Goal: Information Seeking & Learning: Learn about a topic

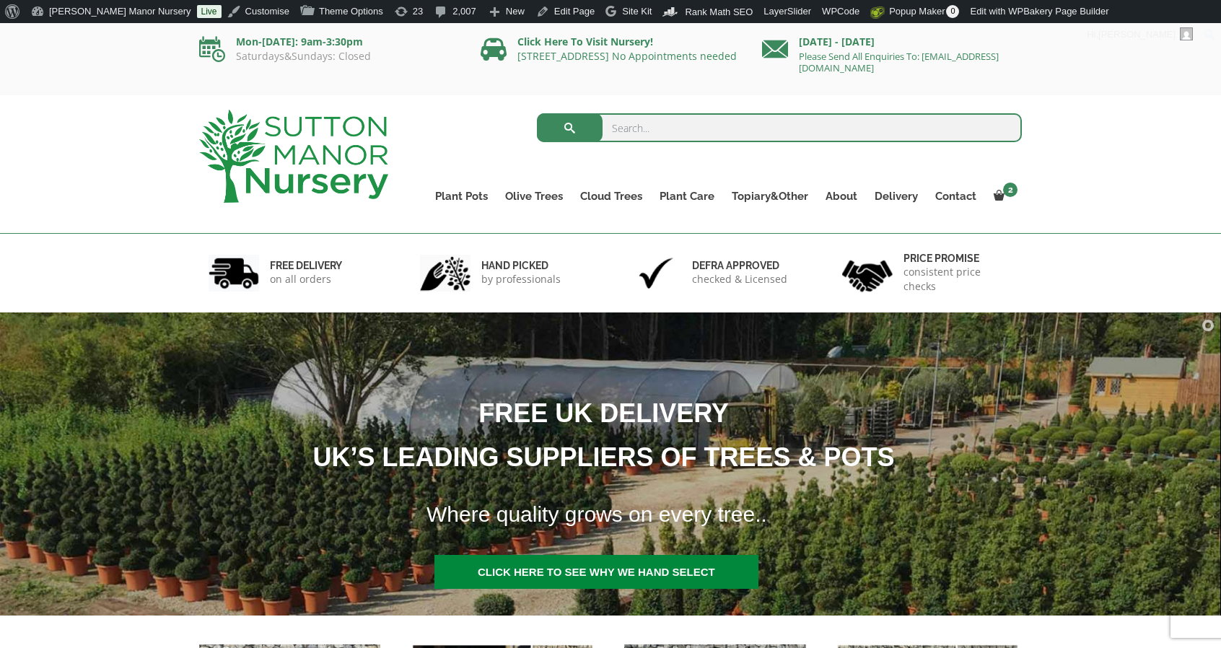
drag, startPoint x: 0, startPoint y: 0, endPoint x: 143, endPoint y: 162, distance: 216.3
click at [143, 162] on div "Search for: Plant Pots Resin Bonded Pots The Amalfi Pots The Milan Pots The Cap…" at bounding box center [610, 164] width 1221 height 139
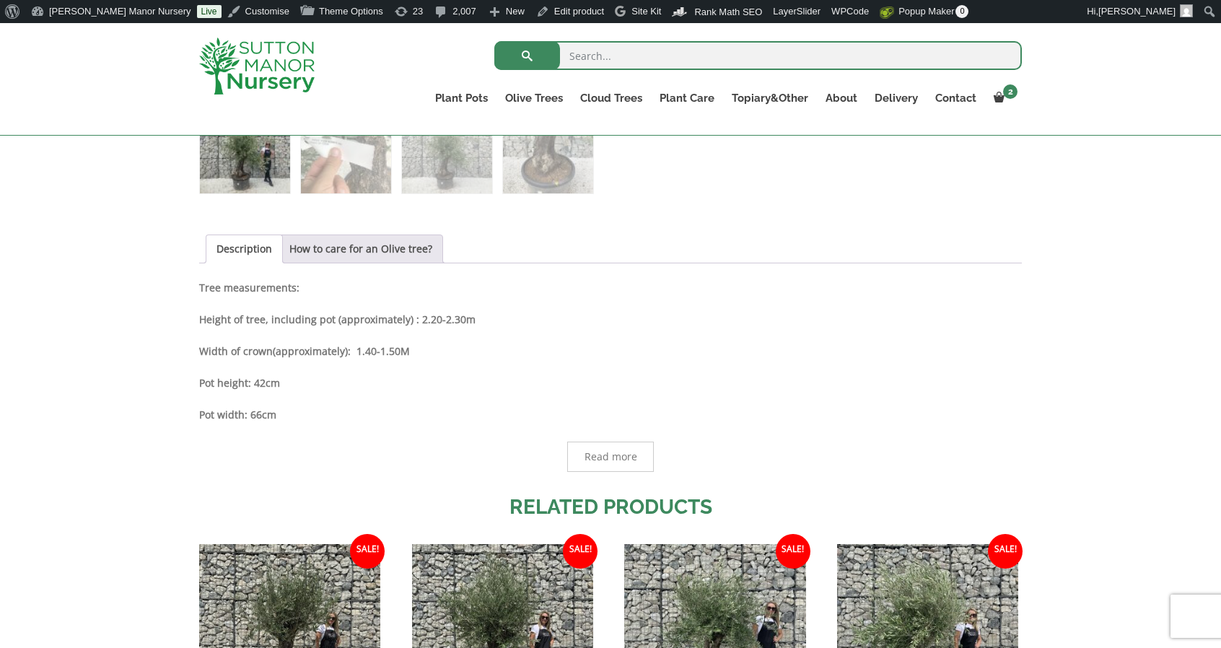
scroll to position [670, 0]
drag, startPoint x: 277, startPoint y: 380, endPoint x: 254, endPoint y: 382, distance: 23.3
click at [254, 382] on strong "Pot height: 42cm" at bounding box center [239, 381] width 81 height 14
drag, startPoint x: 196, startPoint y: 318, endPoint x: 266, endPoint y: 316, distance: 70.7
click at [266, 316] on div "Add soil to your order? Please select an option (x1) 75L Bag (£34.99) (x2) 75L …" at bounding box center [610, 284] width 844 height 1219
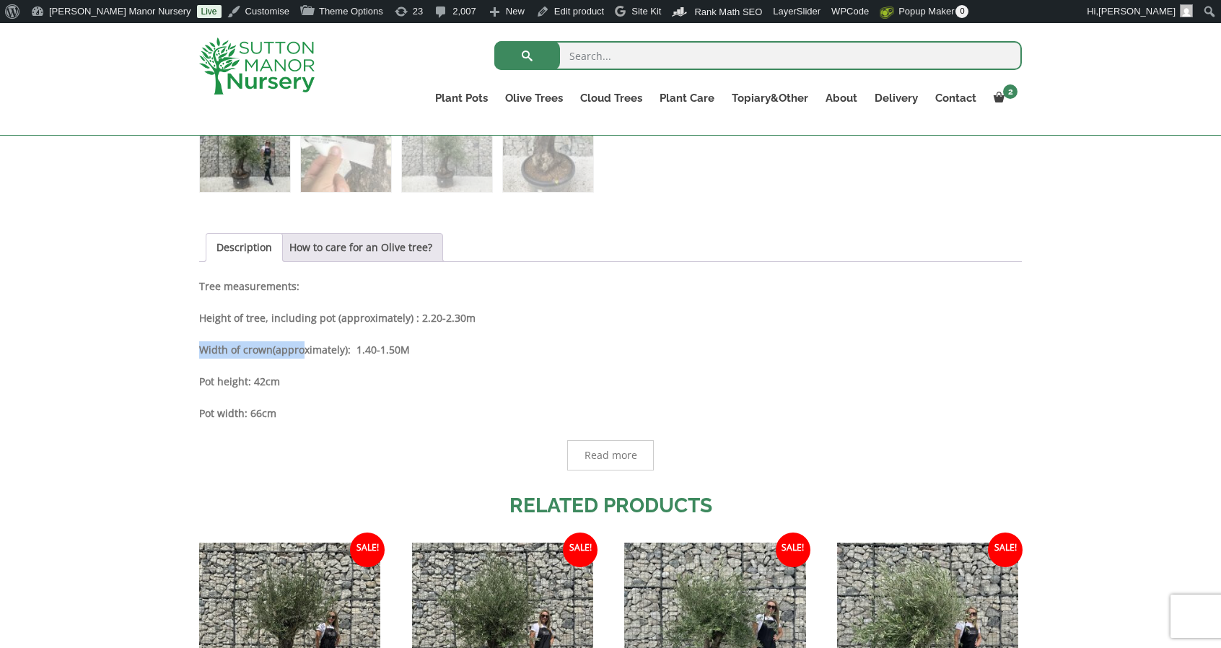
drag, startPoint x: 196, startPoint y: 346, endPoint x: 302, endPoint y: 349, distance: 106.1
click at [302, 349] on div "Add soil to your order? Please select an option (x1) 75L Bag (£34.99) (x2) 75L …" at bounding box center [610, 284] width 844 height 1219
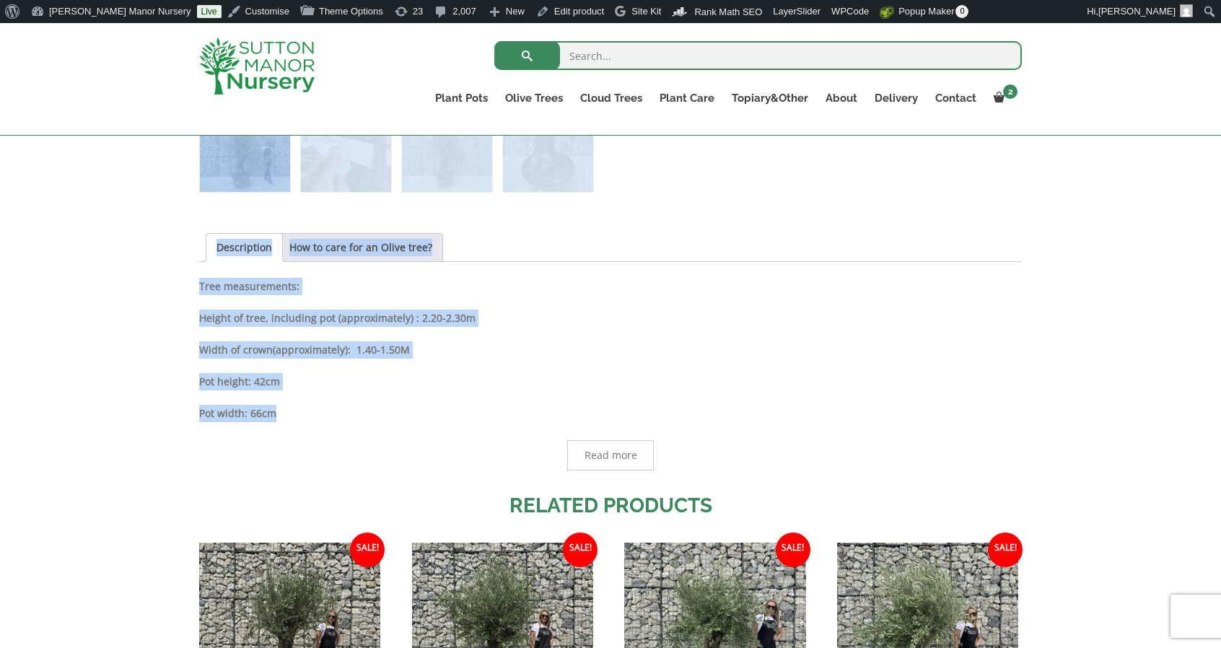
drag, startPoint x: 186, startPoint y: 372, endPoint x: 201, endPoint y: 395, distance: 27.2
click at [276, 392] on div "Add soil to your order? Please select an option (x1) 75L Bag (£34.99) (x2) 75L …" at bounding box center [610, 285] width 1221 height 1248
click at [193, 400] on div "Add soil to your order? Please select an option (x1) 75L Bag (£34.99) (x2) 75L …" at bounding box center [610, 284] width 844 height 1219
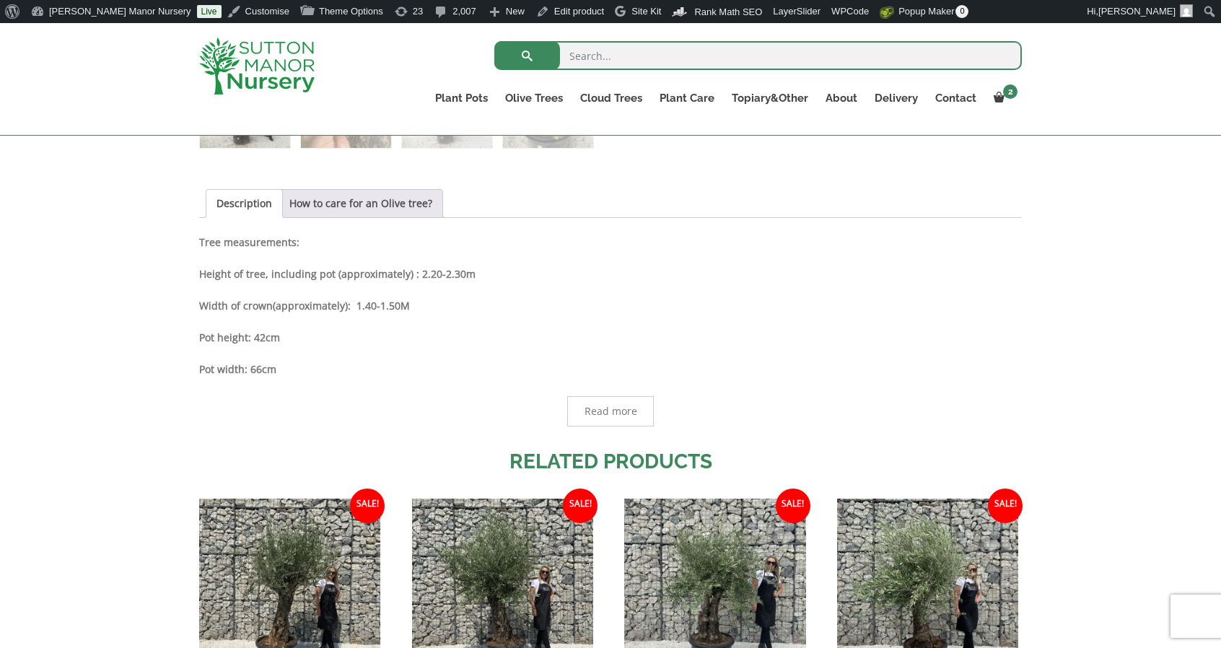
scroll to position [743, 0]
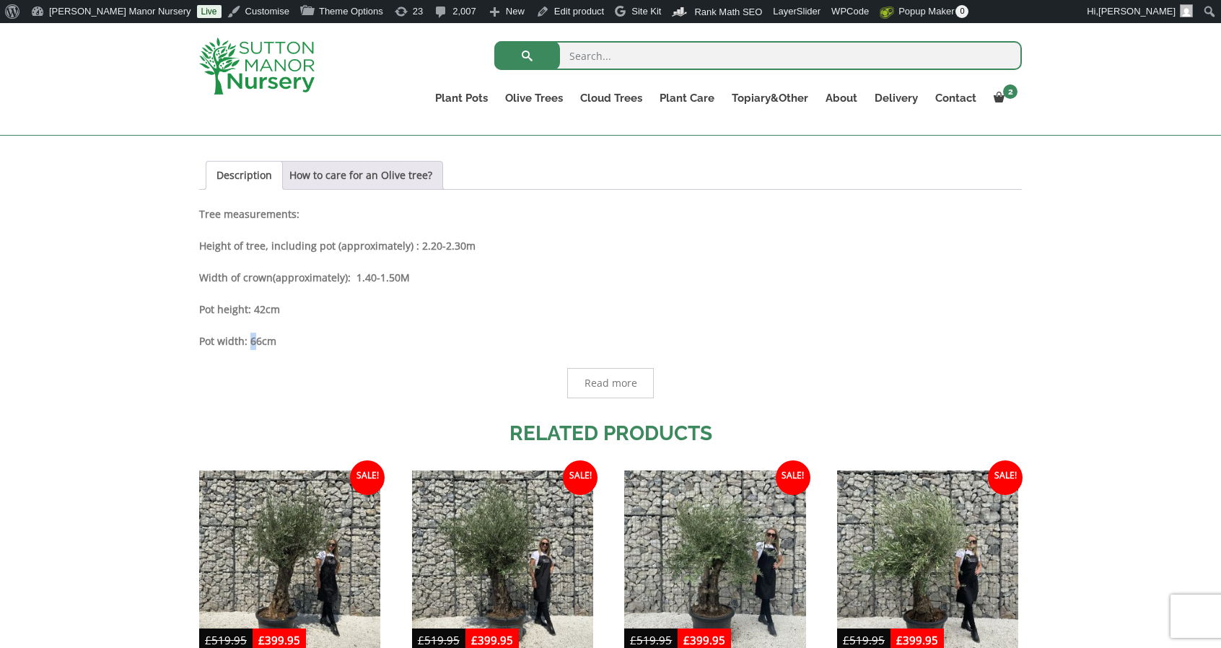
drag, startPoint x: 248, startPoint y: 340, endPoint x: 257, endPoint y: 336, distance: 9.7
click at [257, 336] on strong "Pot width: 66cm" at bounding box center [237, 341] width 77 height 14
click at [297, 306] on p "Pot height: 42cm" at bounding box center [610, 309] width 823 height 17
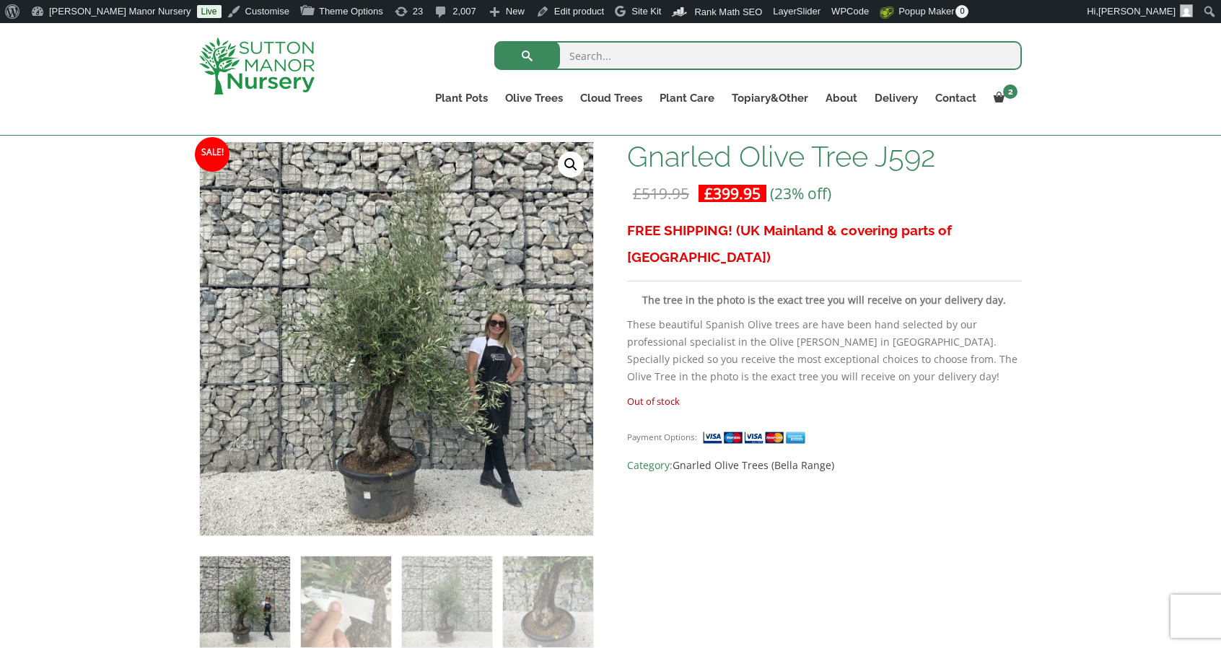
scroll to position [237, 0]
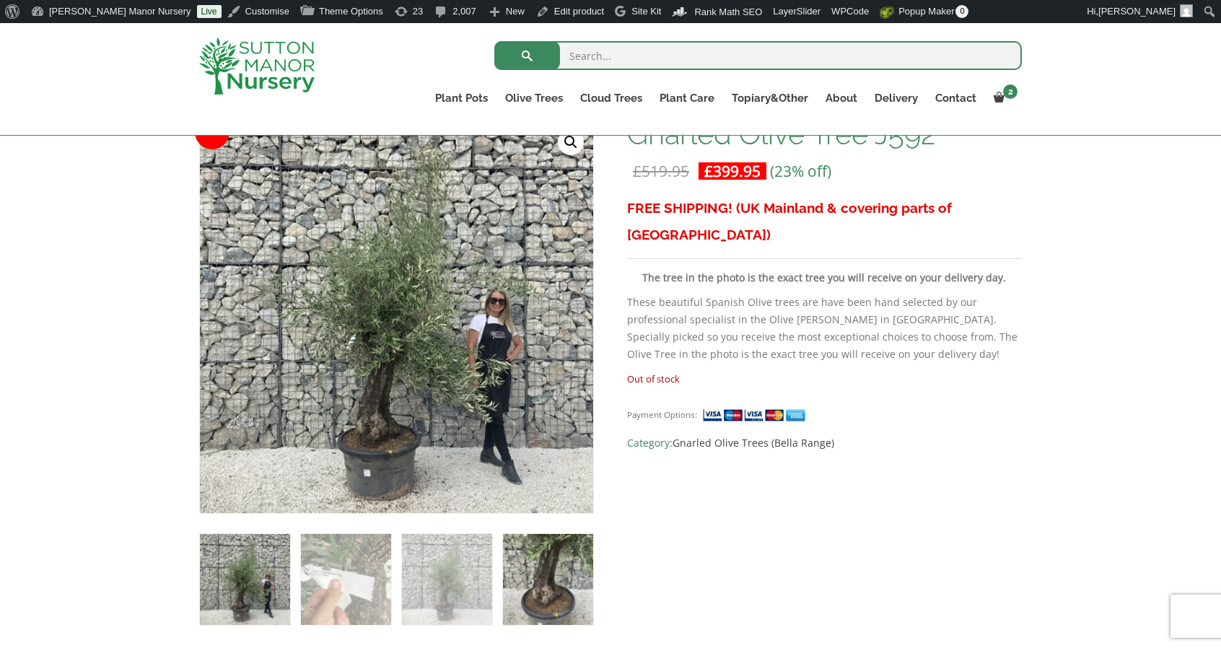
click at [518, 567] on img at bounding box center [548, 579] width 90 height 90
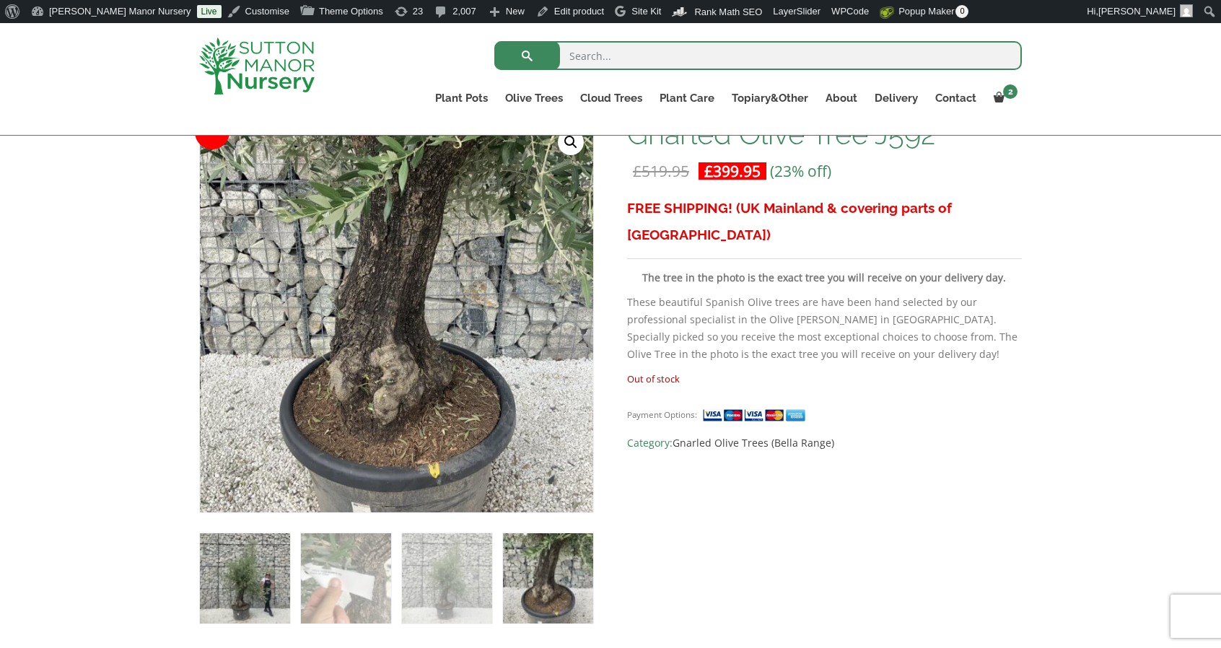
click at [262, 604] on img at bounding box center [245, 578] width 90 height 90
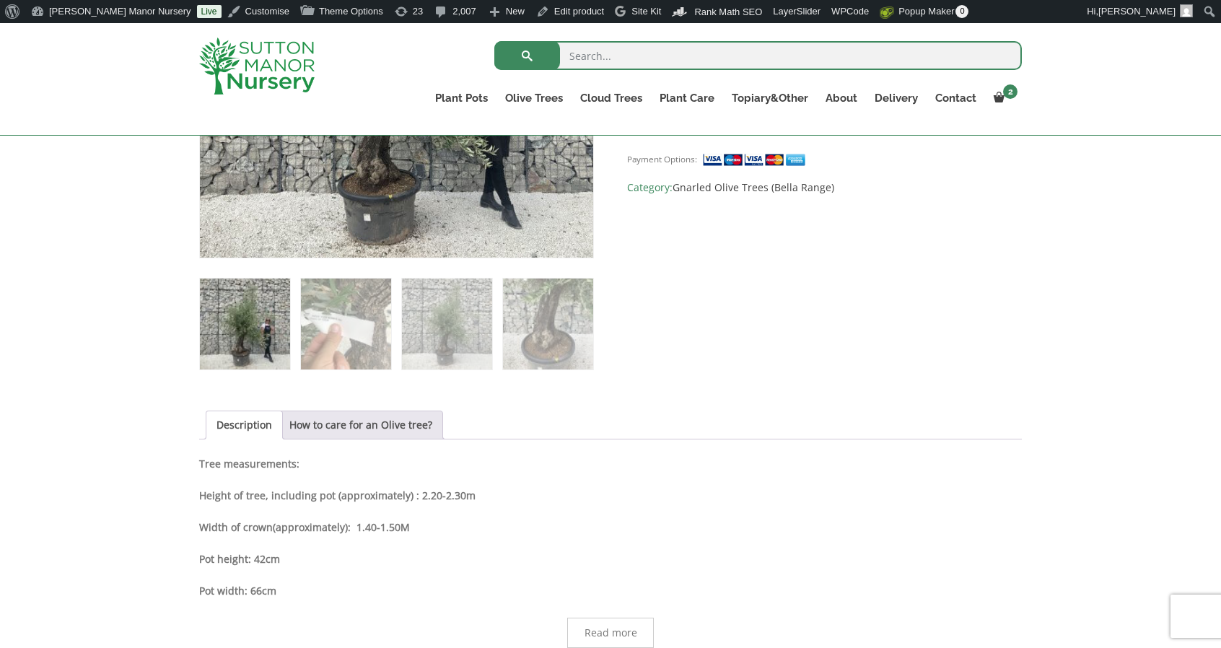
scroll to position [577, 0]
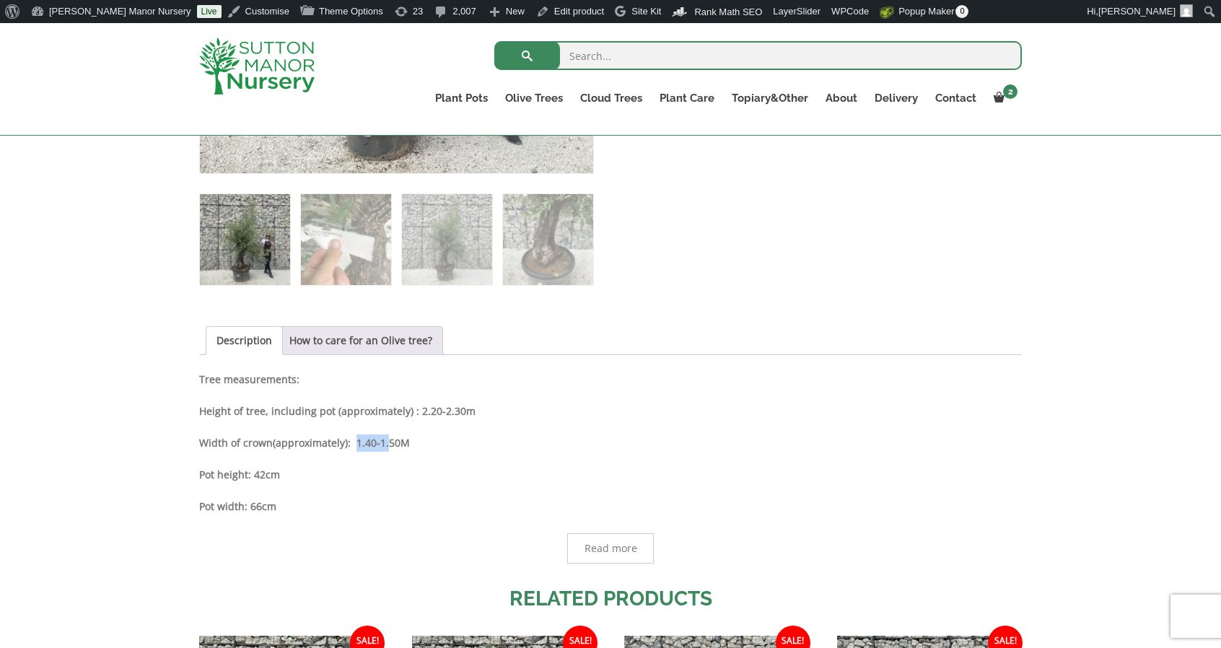
drag, startPoint x: 358, startPoint y: 445, endPoint x: 391, endPoint y: 448, distance: 33.3
click at [391, 448] on p "Width of crown (approximately) : 1.40 -1.50M" at bounding box center [610, 442] width 823 height 17
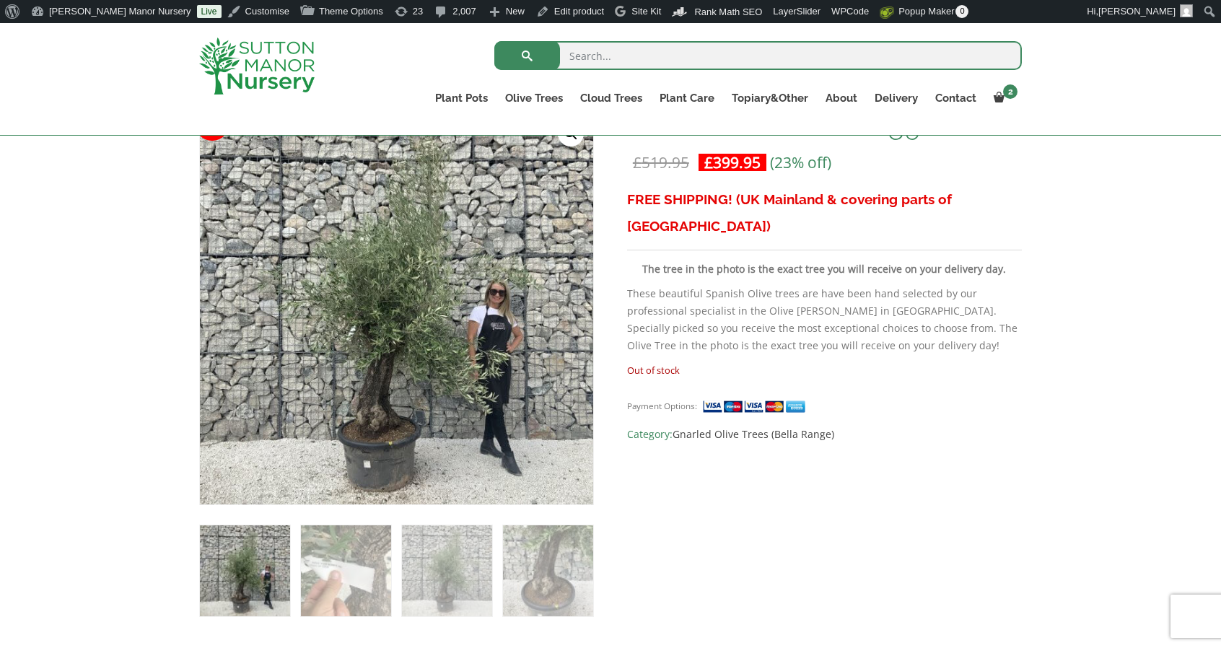
scroll to position [216, 0]
